Goal: Task Accomplishment & Management: Manage account settings

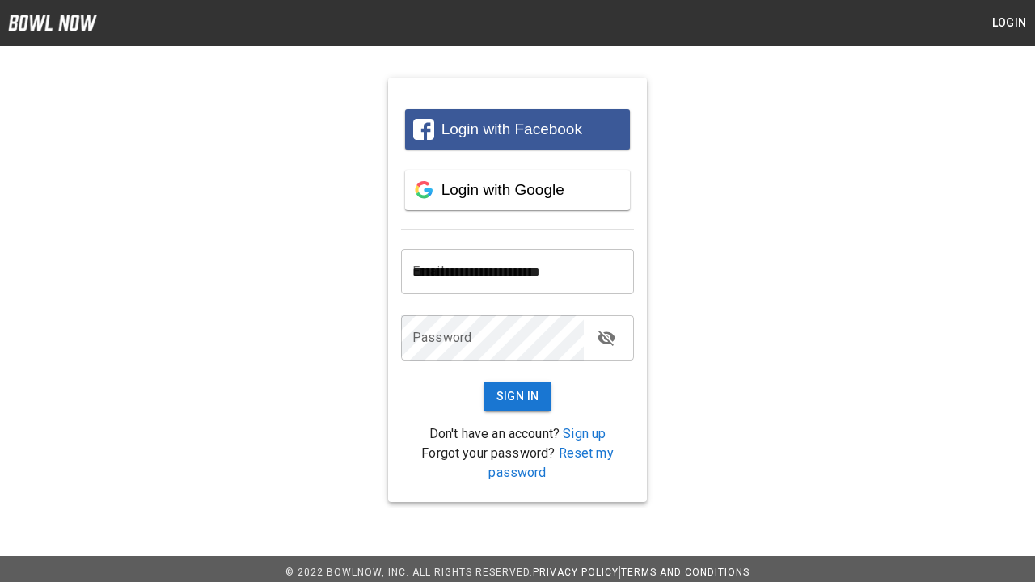
type input "**********"
click at [518, 396] on button "Sign In" at bounding box center [518, 397] width 69 height 30
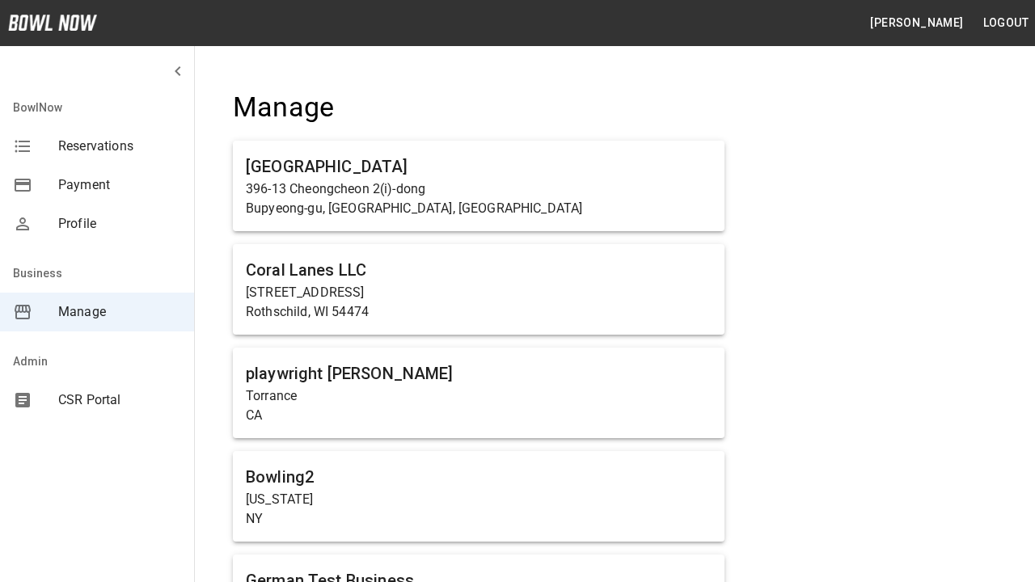
click at [97, 312] on span "Manage" at bounding box center [119, 311] width 123 height 19
